Goal: Information Seeking & Learning: Learn about a topic

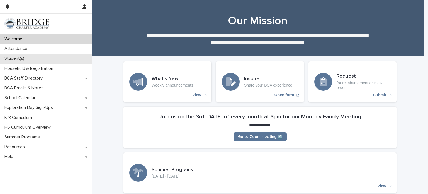
click at [41, 58] on div "Student(s)" at bounding box center [46, 59] width 92 height 10
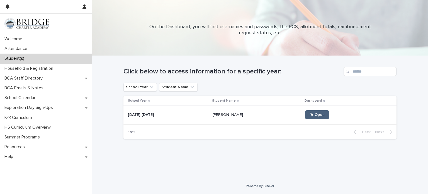
click at [310, 116] on span "🖱 Open" at bounding box center [317, 115] width 15 height 4
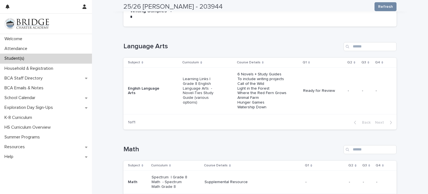
scroll to position [77, 0]
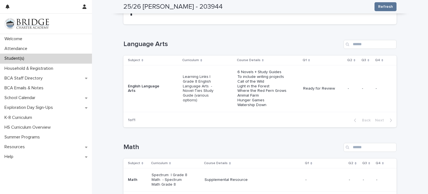
click at [233, 88] on td "Learning Links | Grade 8 English Language Arts - Novel-Ties Study Guide (variou…" at bounding box center [208, 88] width 54 height 47
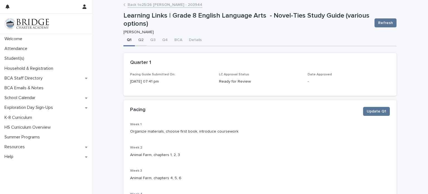
click at [139, 39] on button "Q2" at bounding box center [141, 41] width 12 height 12
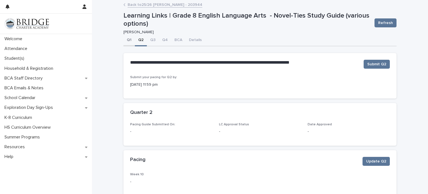
click at [124, 39] on button "Q1" at bounding box center [128, 41] width 11 height 12
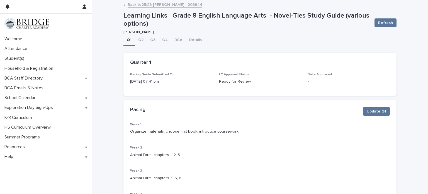
click at [147, 5] on link "Back to 25/26 [PERSON_NAME] - 203944" at bounding box center [165, 4] width 75 height 6
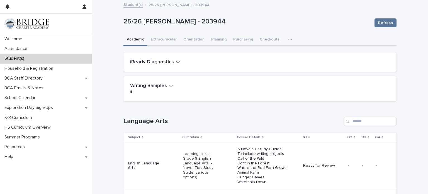
drag, startPoint x: 167, startPoint y: 47, endPoint x: 301, endPoint y: 110, distance: 147.8
click at [301, 110] on div "Loading... Saving… Language Arts Subject Curriculum Course Details Q1 Q2 Q3 Q4 …" at bounding box center [259, 157] width 273 height 103
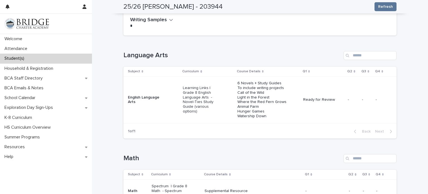
click at [274, 98] on p "6 Novels + Study Guides To include writing projects Call of the Wild Light in t…" at bounding box center [267, 99] width 61 height 37
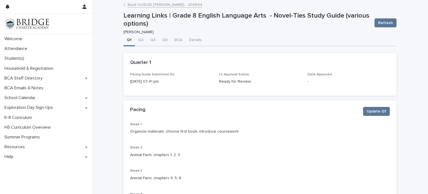
click at [171, 5] on link "Back to 25/26 [PERSON_NAME] - 203944" at bounding box center [165, 4] width 75 height 6
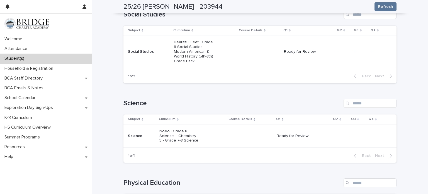
scroll to position [350, 0]
click at [225, 65] on div "Beautiful Feet | Grade 8 Social Studies - Modern American & World History (5th-…" at bounding box center [204, 51] width 61 height 28
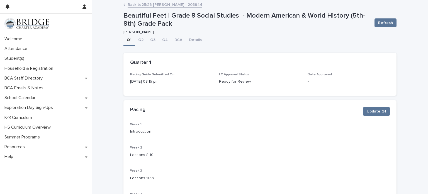
click at [178, 3] on link "Back to 25/26 [PERSON_NAME] - 203944" at bounding box center [165, 4] width 75 height 6
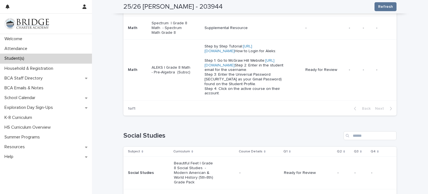
scroll to position [228, 0]
click at [229, 67] on link "[URL][DOMAIN_NAME]" at bounding box center [240, 63] width 70 height 9
